Goal: Information Seeking & Learning: Learn about a topic

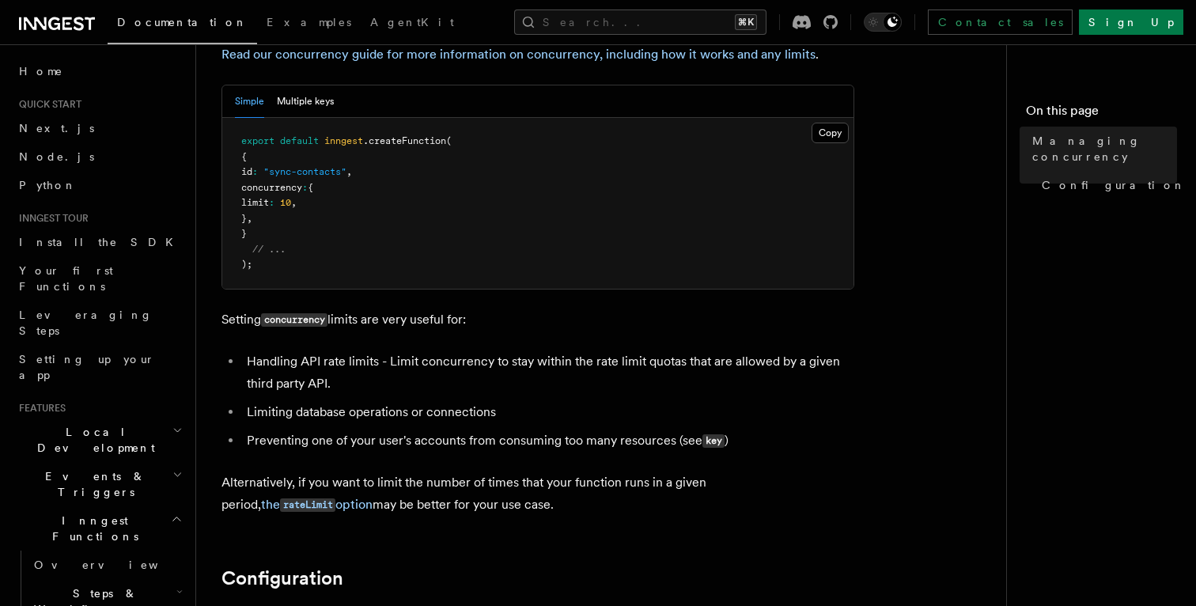
scroll to position [296, 0]
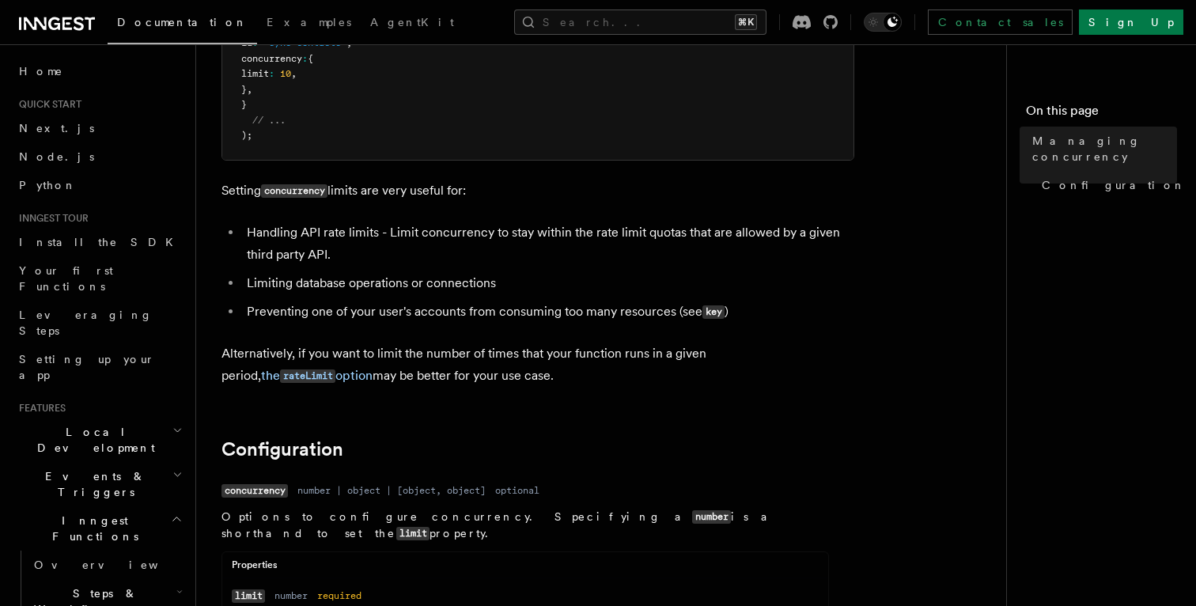
click at [531, 453] on h2 "Configuration" at bounding box center [537, 449] width 633 height 22
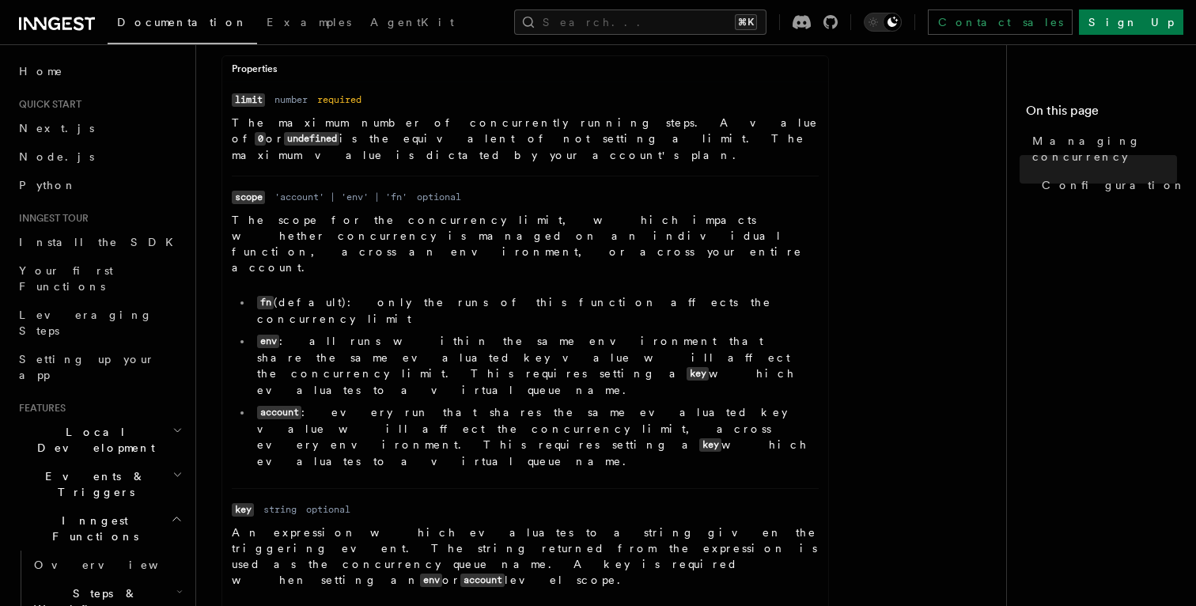
scroll to position [842, 0]
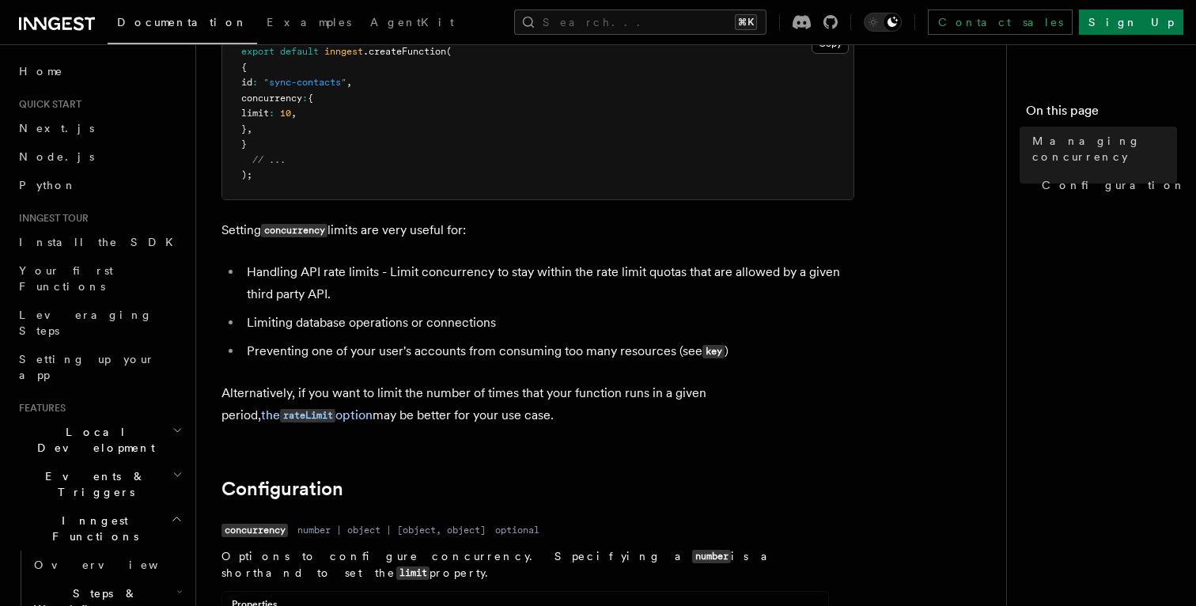
scroll to position [183, 0]
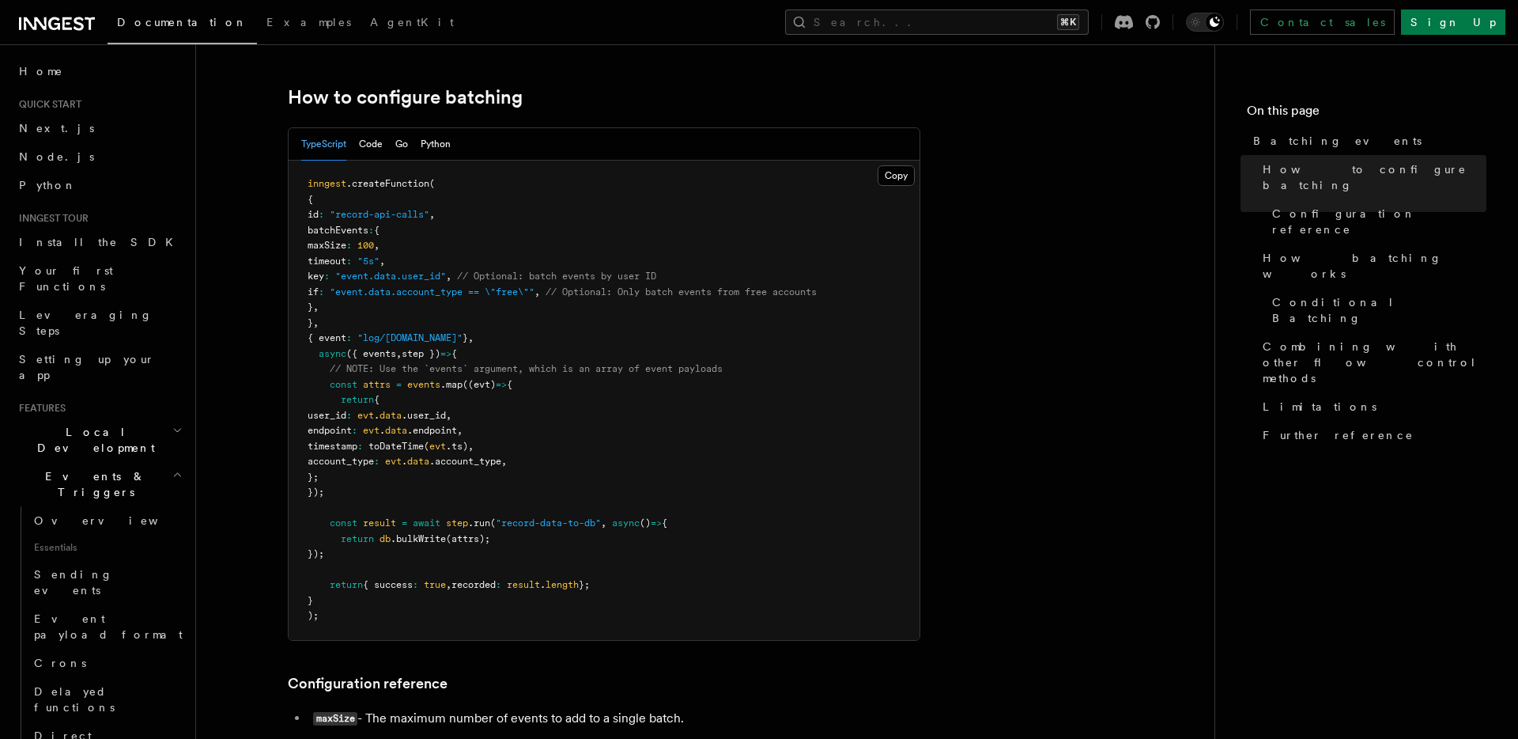
scroll to position [234, 0]
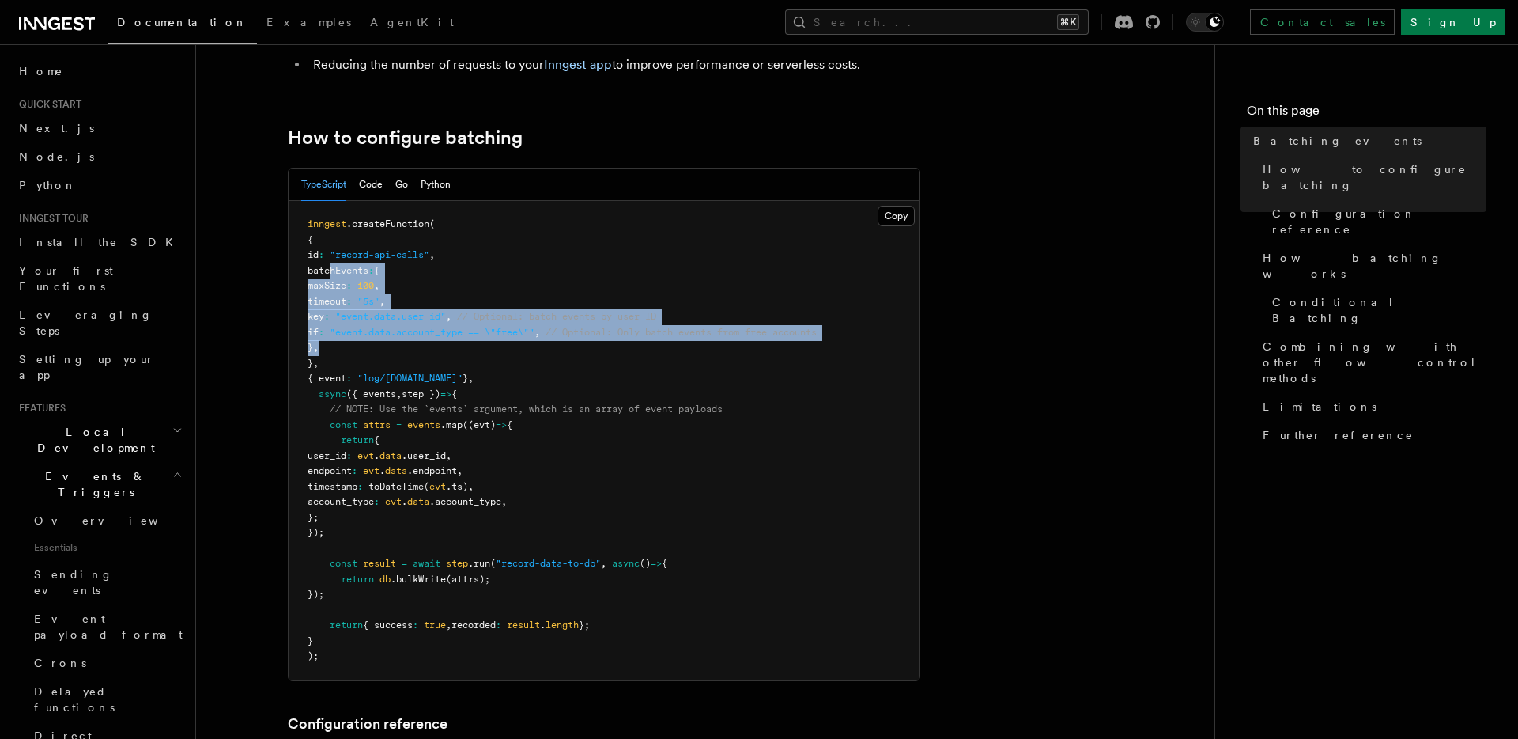
drag, startPoint x: 342, startPoint y: 347, endPoint x: 329, endPoint y: 271, distance: 77.0
click at [329, 271] on pre "inngest .createFunction ( { id : "record-api-calls" , batchEvents : { maxSize :…" at bounding box center [604, 440] width 631 height 479
copy code "batchEvents : { maxSize : 100 , timeout : "5s" , key : "event.data.user_id" , /…"
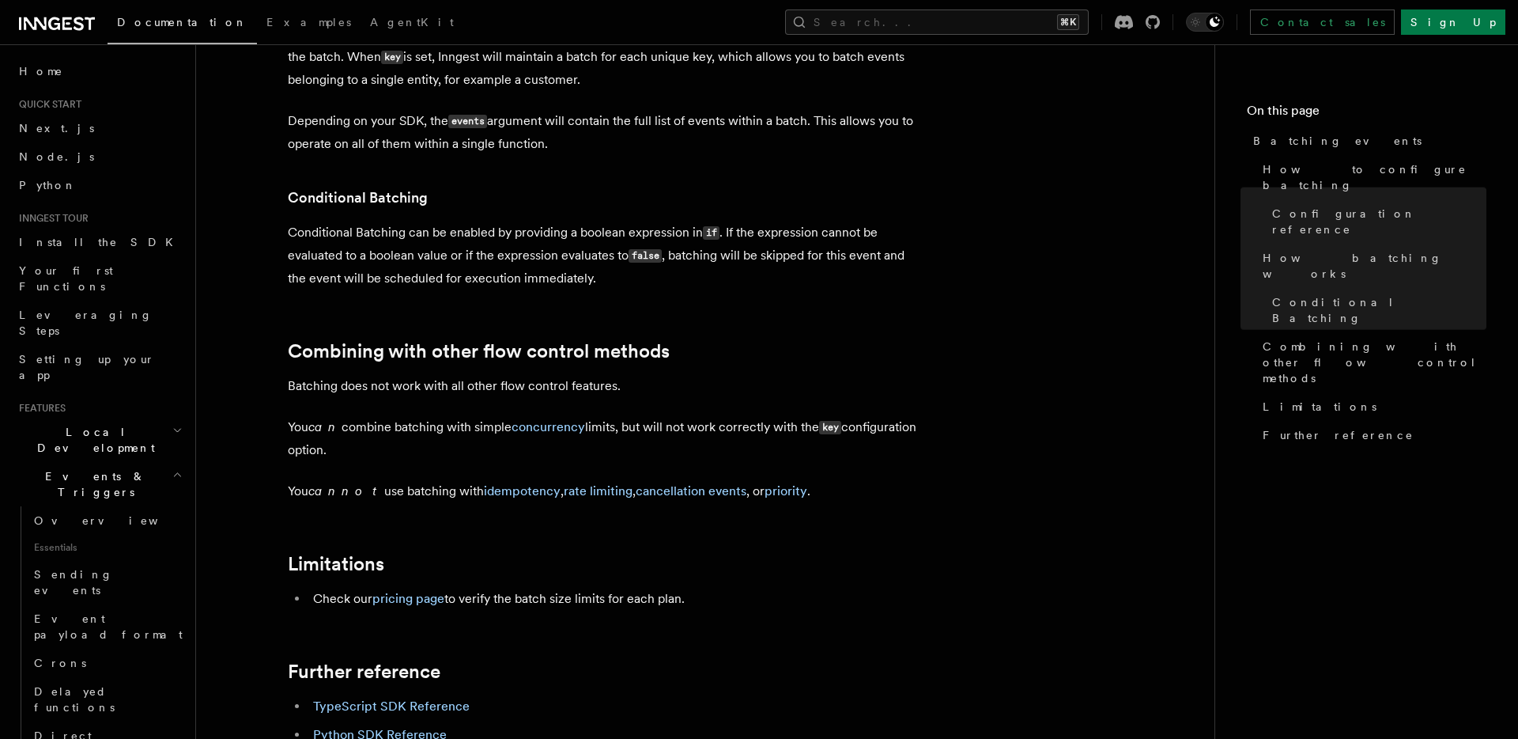
scroll to position [1535, 0]
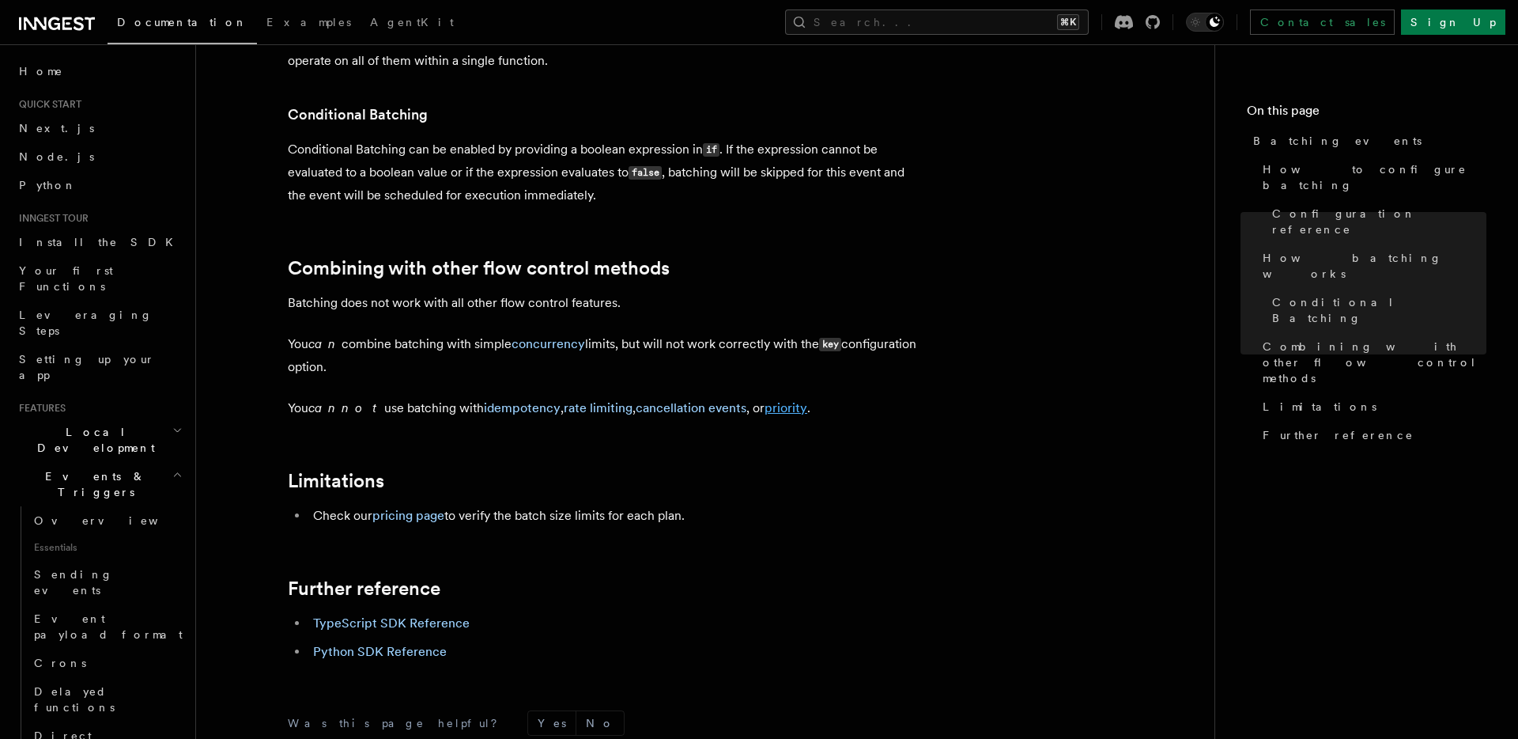
click at [765, 411] on link "priority" at bounding box center [786, 407] width 43 height 15
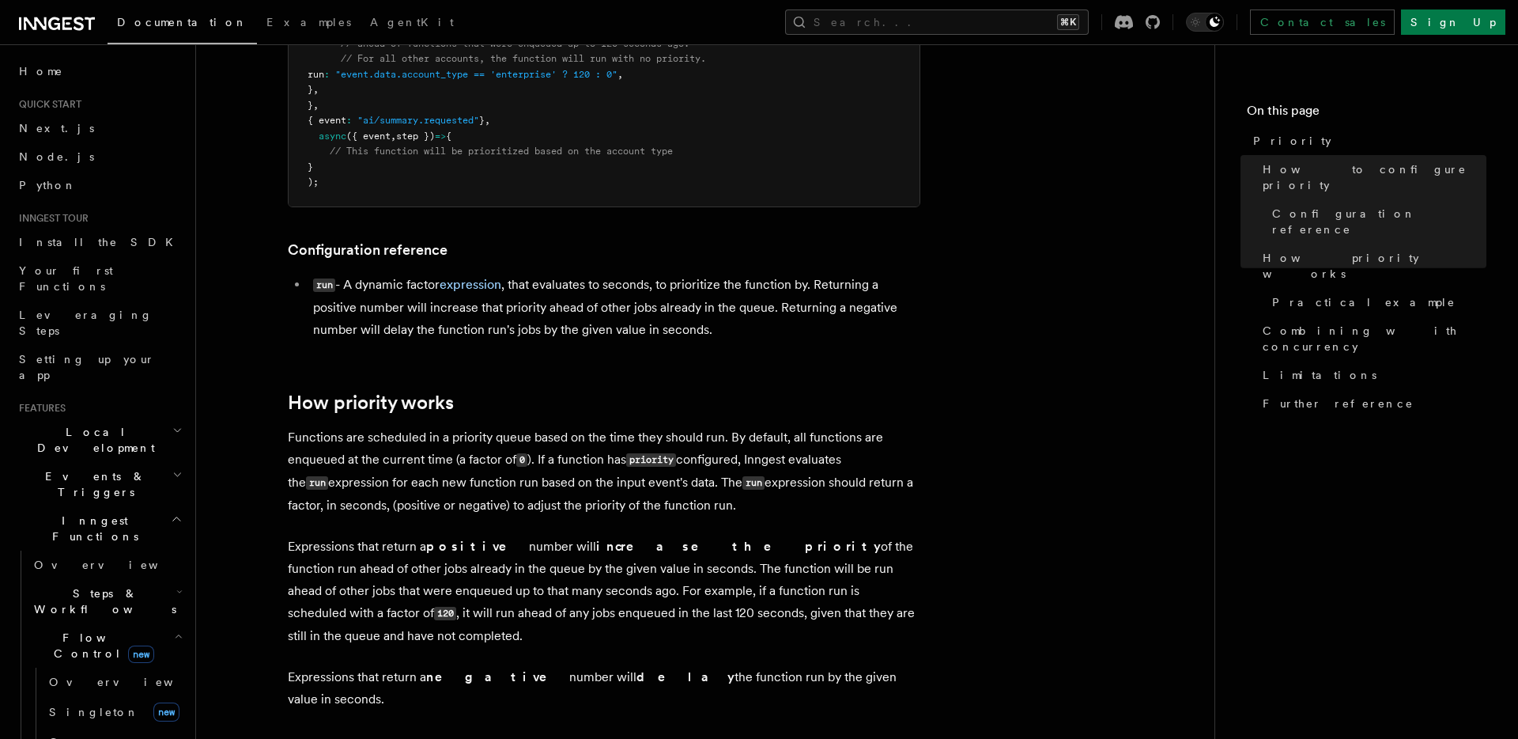
scroll to position [494, 0]
